Goal: Transaction & Acquisition: Obtain resource

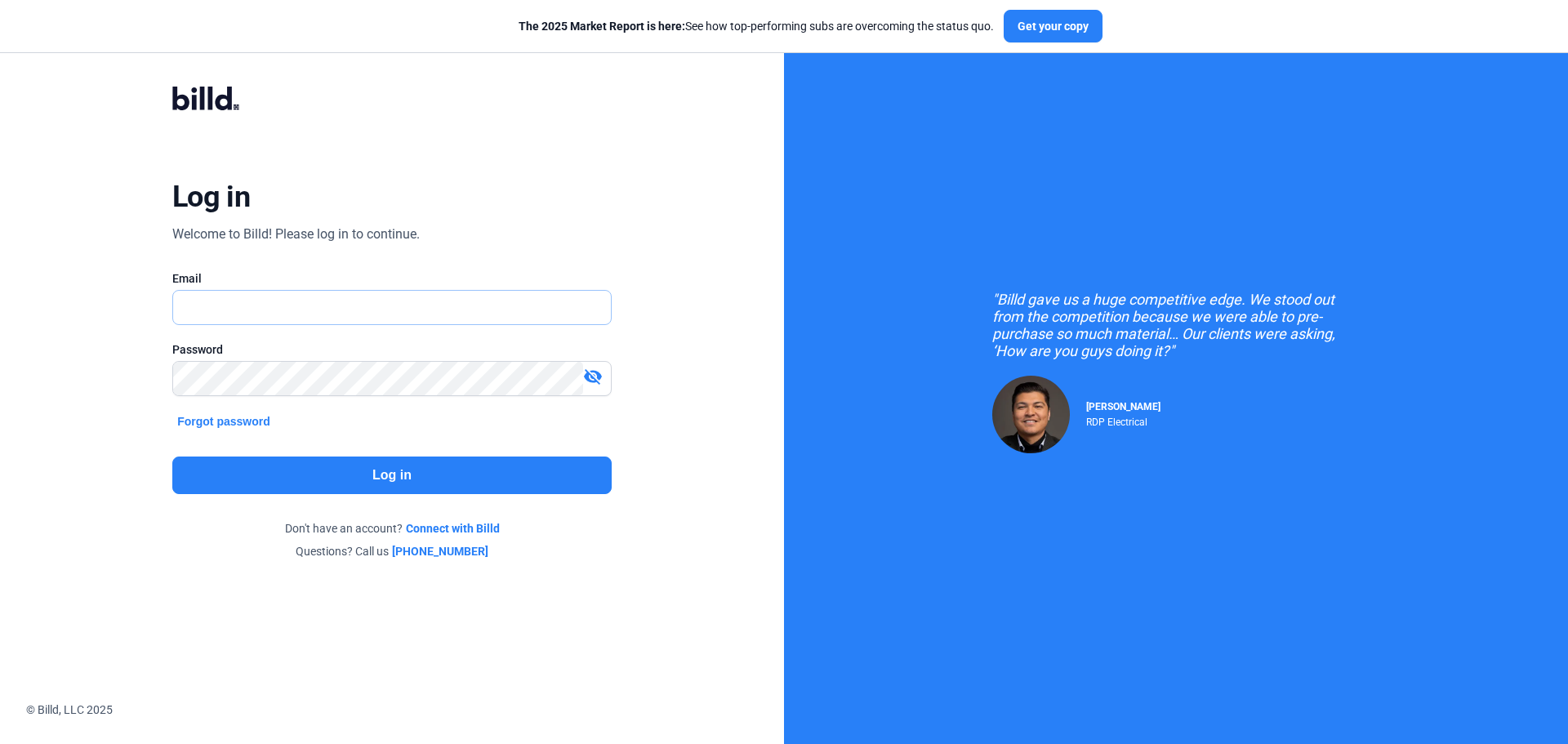
type input "[EMAIL_ADDRESS][DOMAIN_NAME]"
click at [342, 471] on button "Log in" at bounding box center [391, 475] width 440 height 38
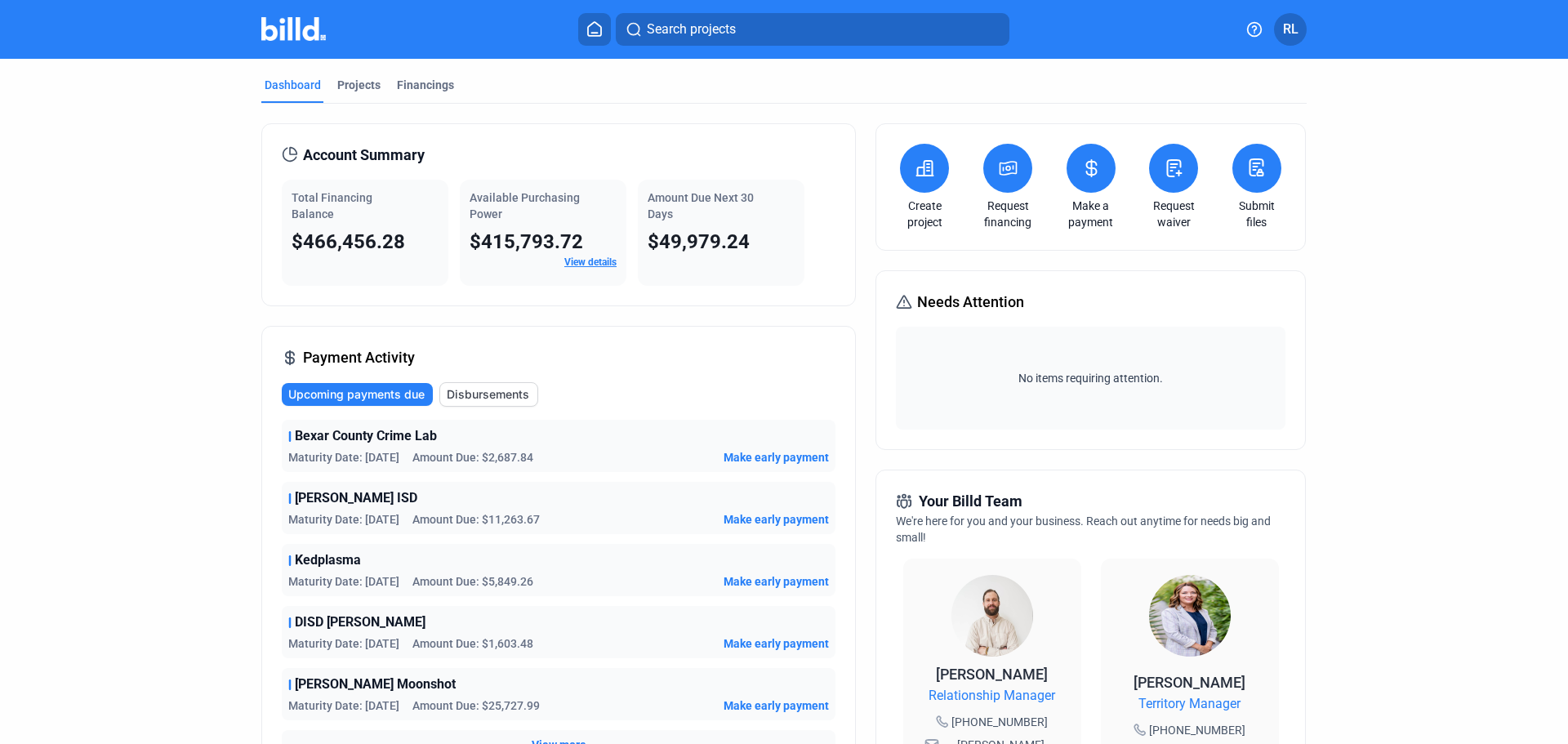
click at [599, 28] on icon at bounding box center [594, 29] width 17 height 16
click at [595, 26] on icon at bounding box center [594, 29] width 17 height 16
click at [591, 26] on icon at bounding box center [594, 29] width 17 height 16
click at [355, 78] on div "Projects" at bounding box center [359, 85] width 43 height 17
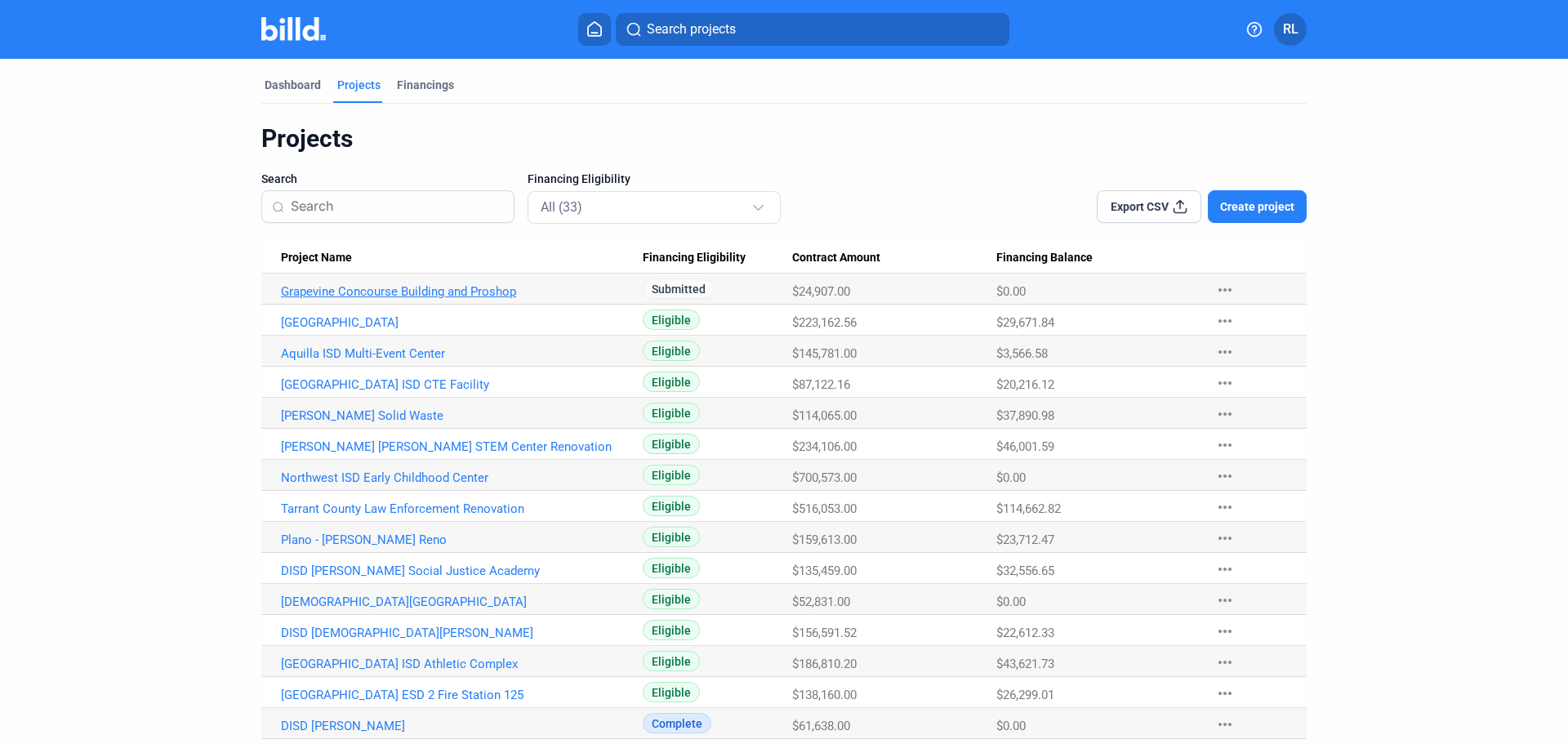
click at [442, 289] on link "Grapevine Concourse Building and Proshop" at bounding box center [461, 291] width 362 height 15
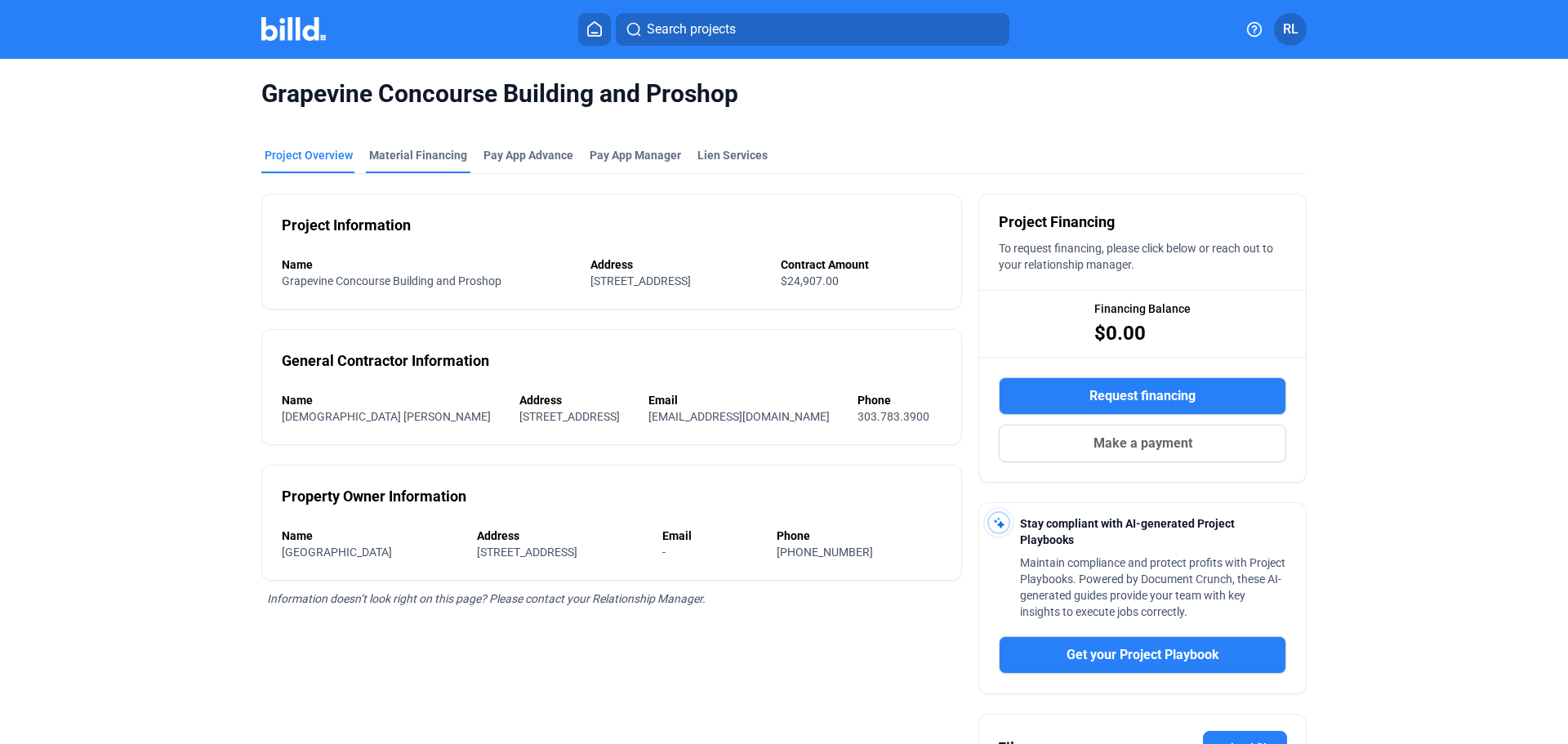
click at [436, 149] on div "Material Financing" at bounding box center [418, 155] width 98 height 17
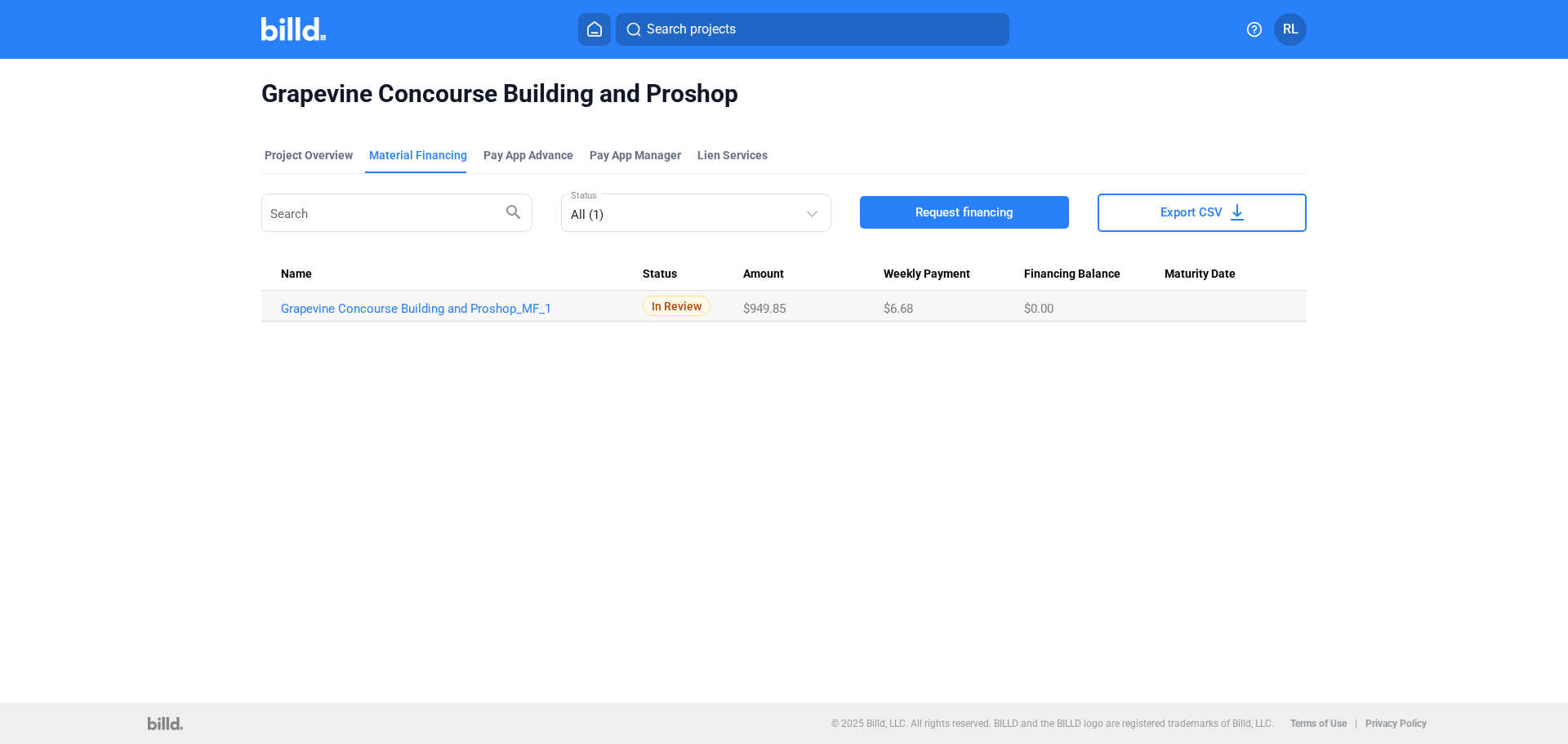
click at [986, 210] on span "Request financing" at bounding box center [964, 212] width 98 height 17
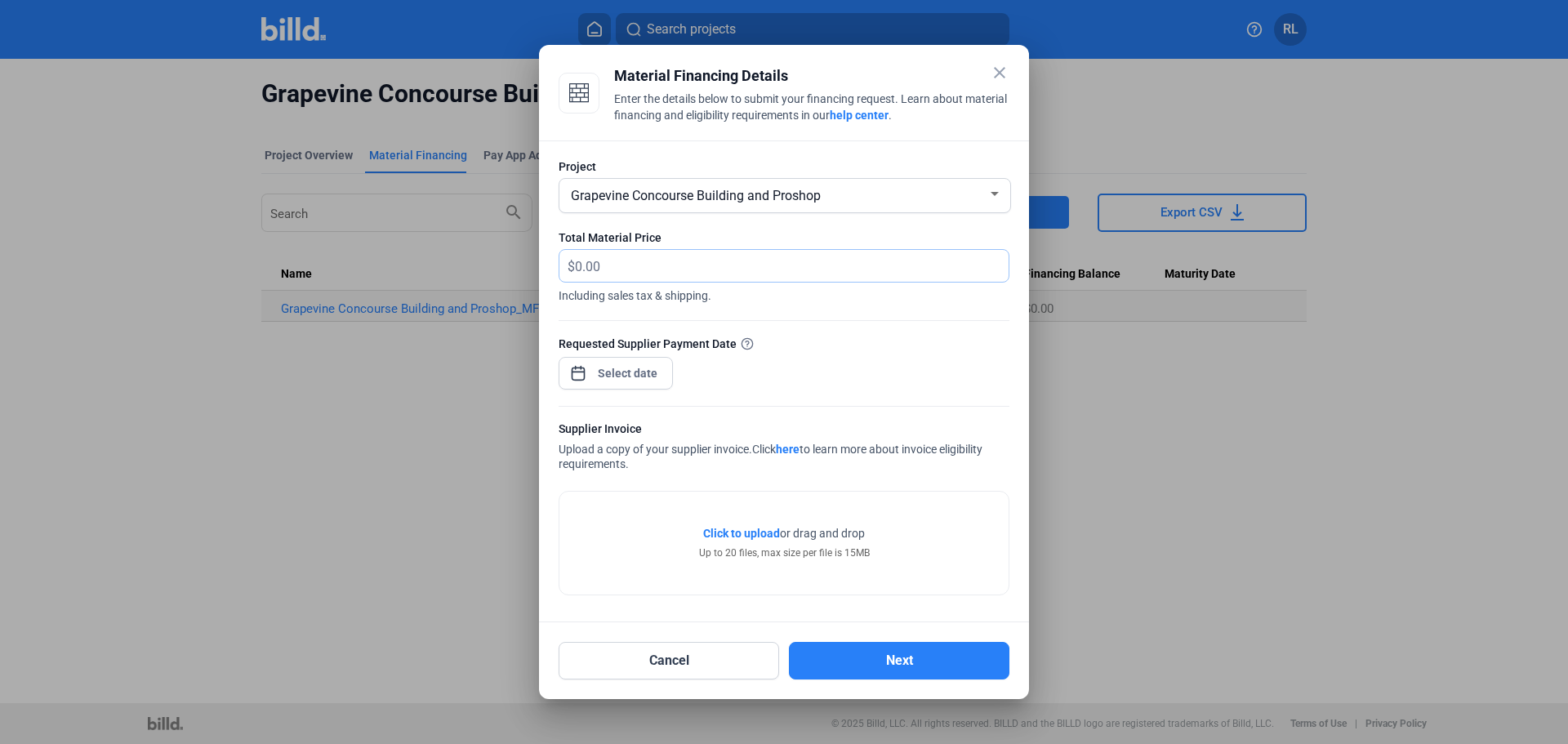
click at [627, 271] on input "text" at bounding box center [791, 266] width 434 height 32
type input "1,763.88"
click at [622, 370] on div "close Material Financing Details Enter the details below to submit your financi…" at bounding box center [784, 372] width 1568 height 744
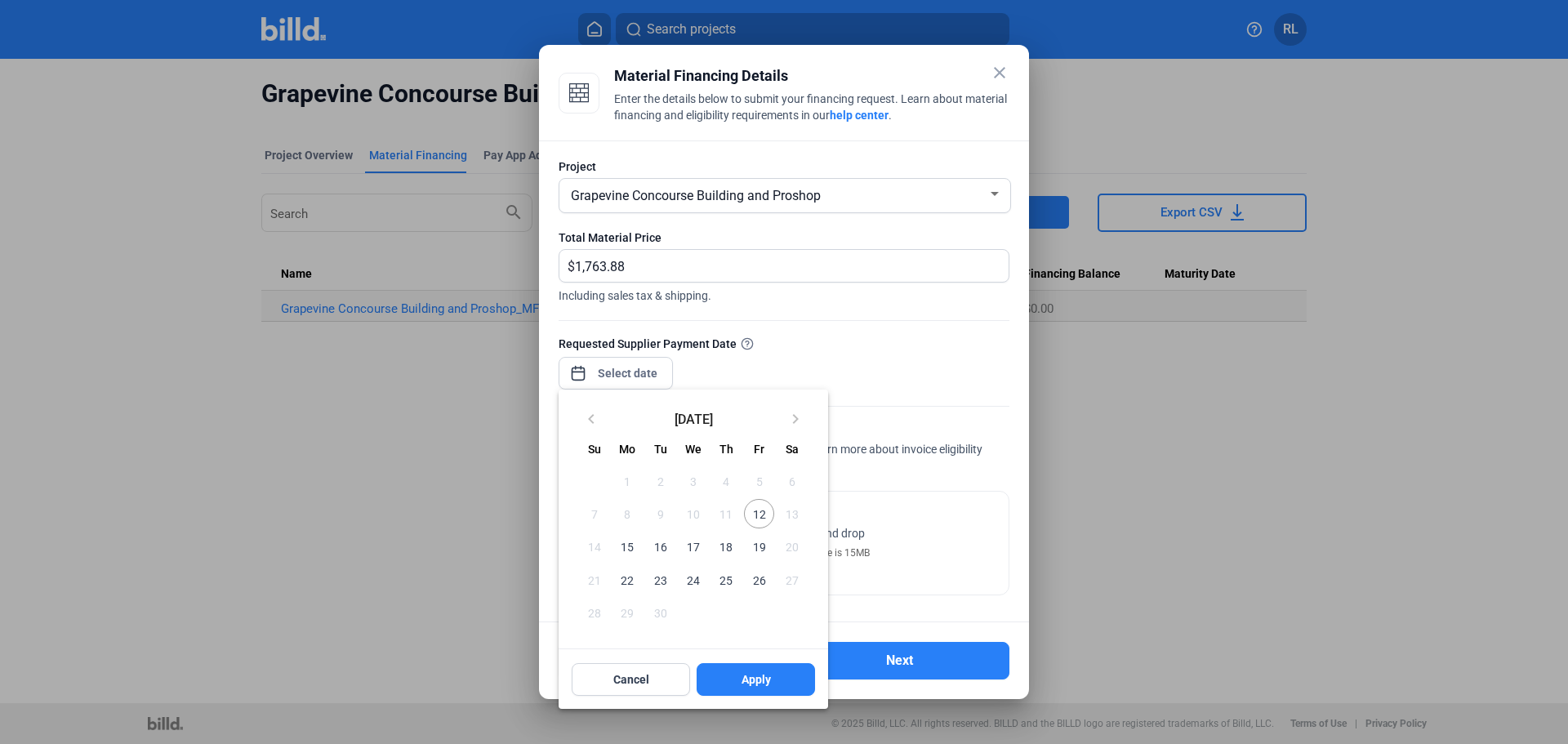
click at [762, 511] on span "12" at bounding box center [759, 514] width 30 height 30
drag, startPoint x: 737, startPoint y: 687, endPoint x: 755, endPoint y: 691, distance: 18.4
click at [737, 688] on button "Apply" at bounding box center [756, 679] width 119 height 33
type input "[DATE]"
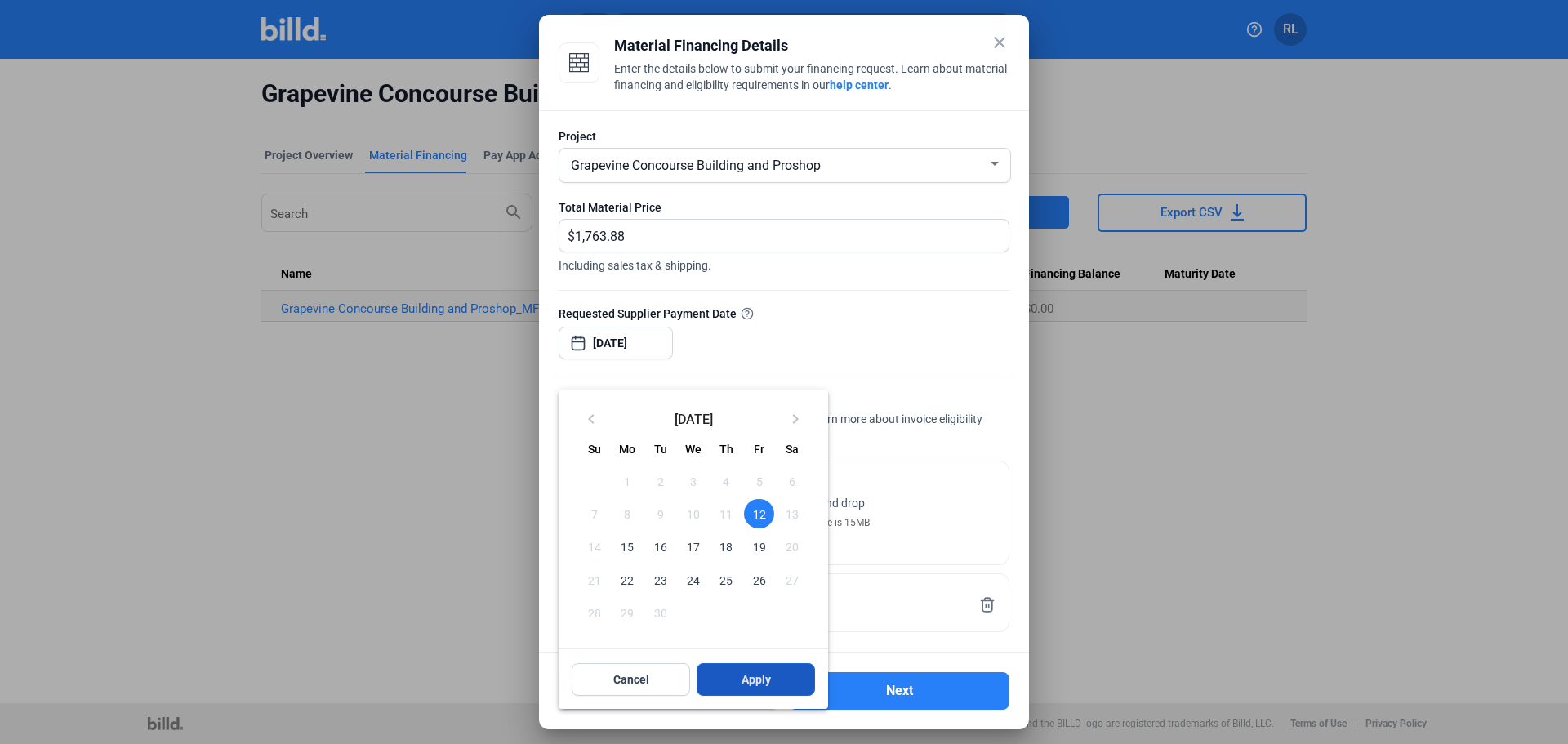
click at [782, 685] on button "Apply" at bounding box center [756, 679] width 119 height 33
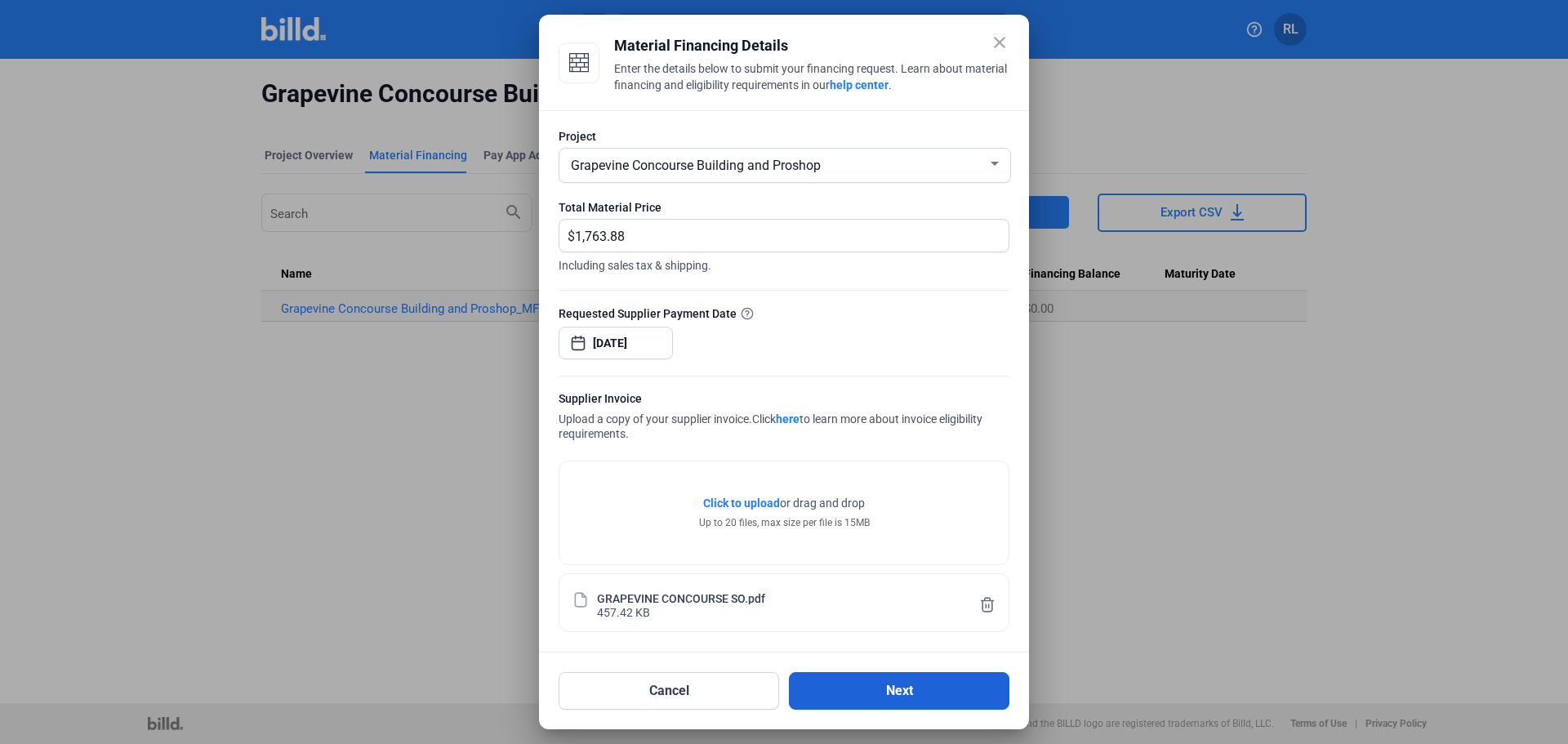
click at [822, 695] on button "Next" at bounding box center [898, 691] width 220 height 38
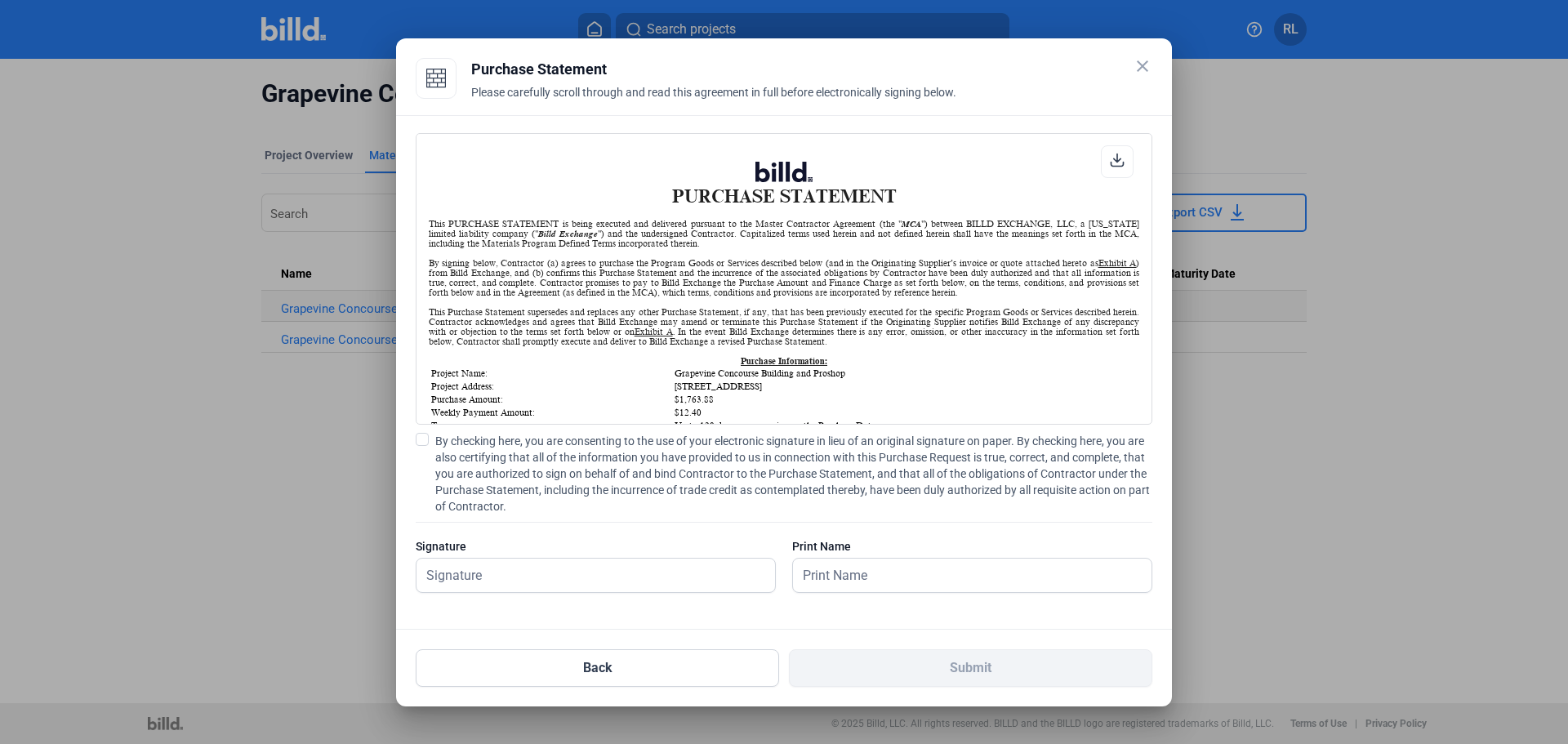
scroll to position [1, 0]
click at [424, 434] on span at bounding box center [422, 439] width 13 height 13
click at [0, 0] on input "By checking here, you are consenting to the use of your electronic signature in…" at bounding box center [0, 0] width 0 height 0
click at [548, 564] on input "text" at bounding box center [596, 575] width 359 height 34
type input "[PERSON_NAME]"
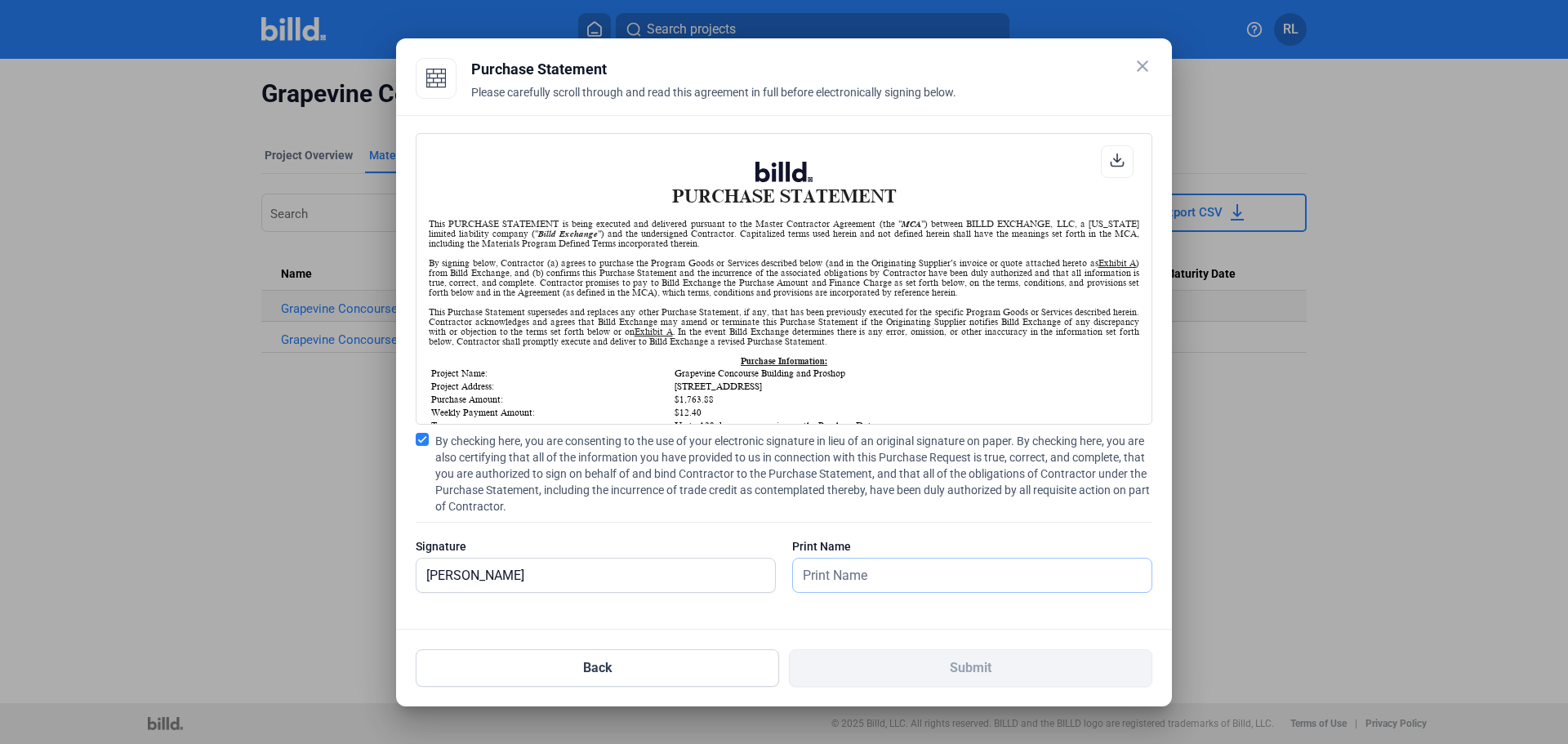
click at [889, 576] on input "text" at bounding box center [972, 575] width 359 height 34
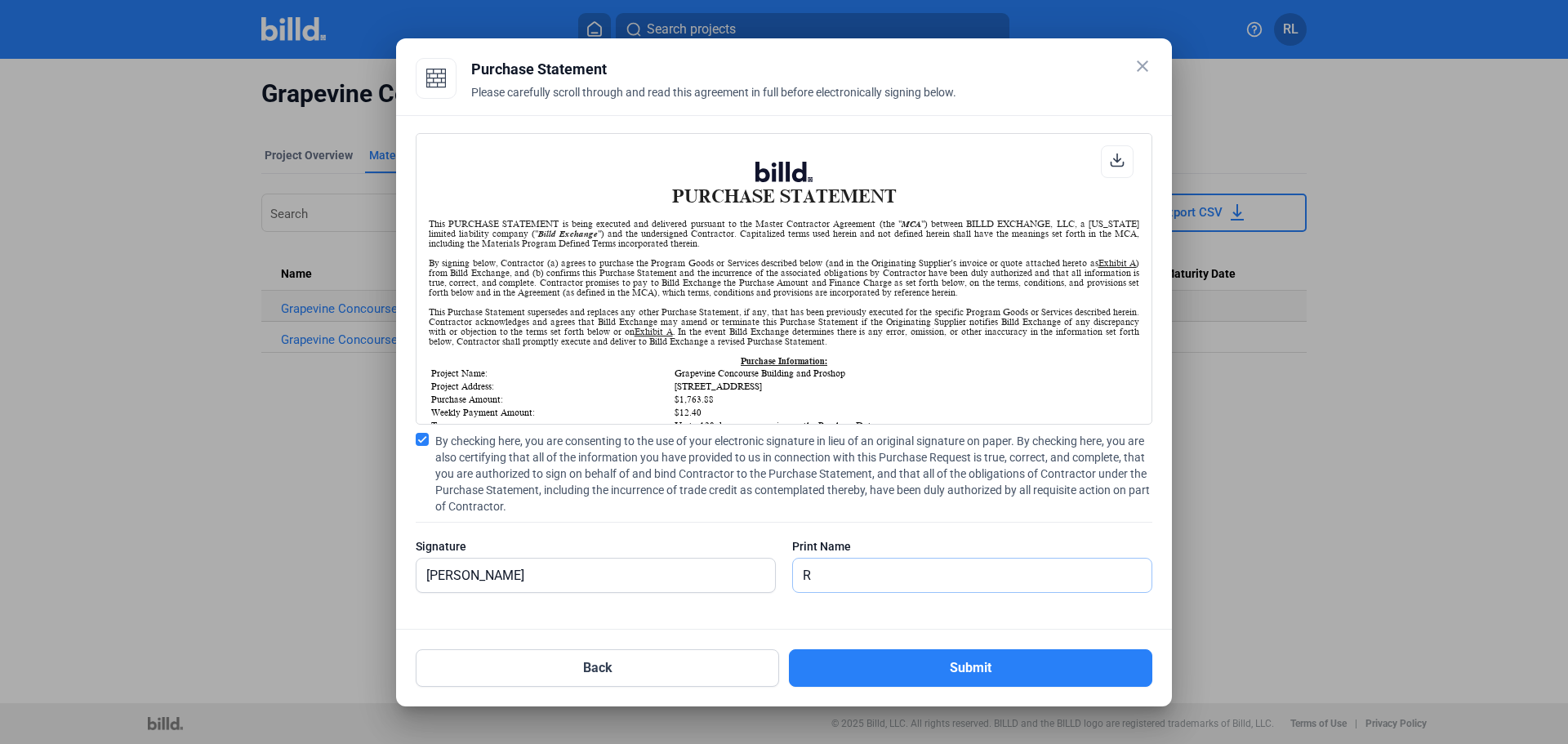
type input "[PERSON_NAME]"
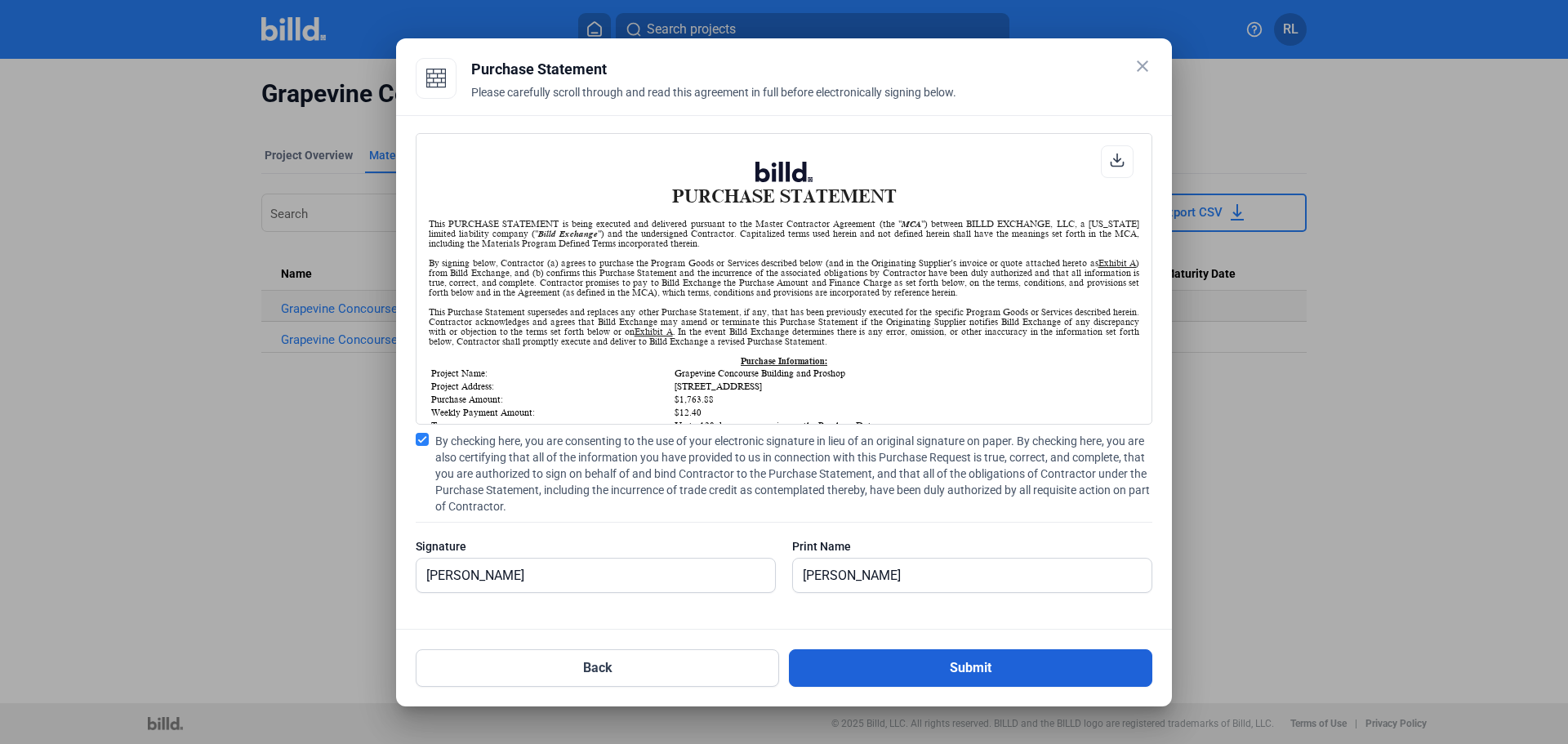
click at [916, 662] on button "Submit" at bounding box center [970, 668] width 364 height 38
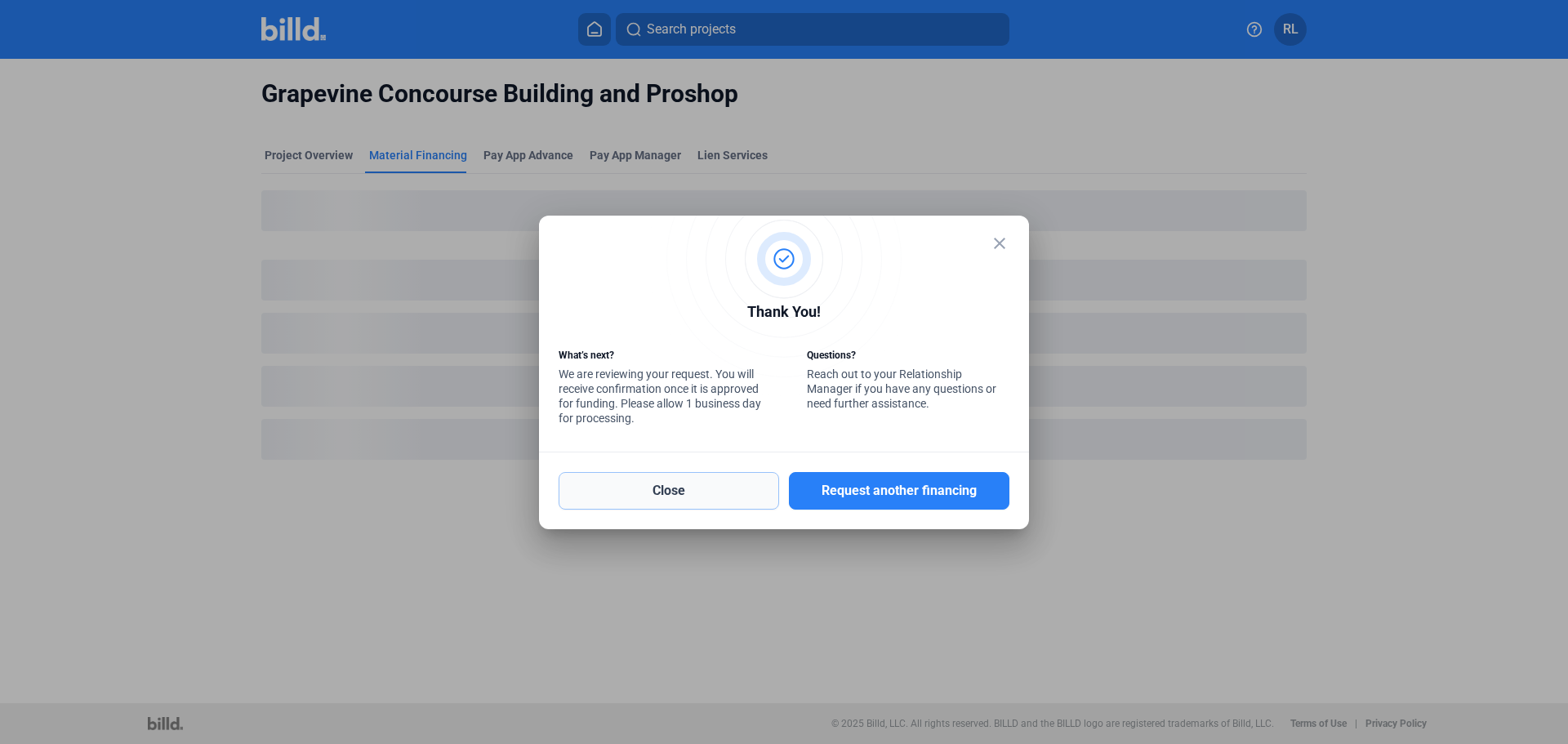
click at [681, 494] on button "Close" at bounding box center [668, 491] width 220 height 38
